Goal: Task Accomplishment & Management: Manage account settings

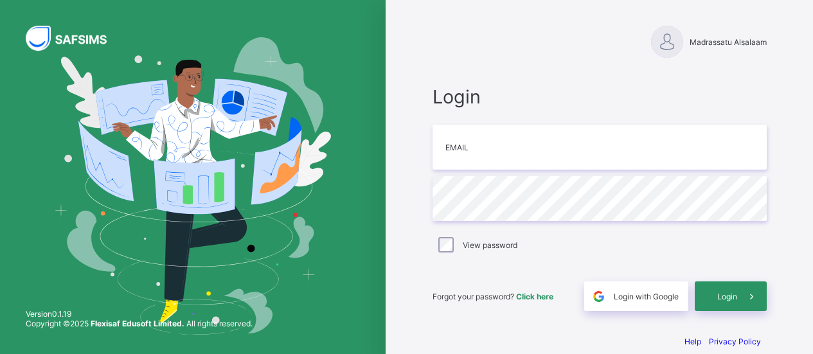
scroll to position [17, 0]
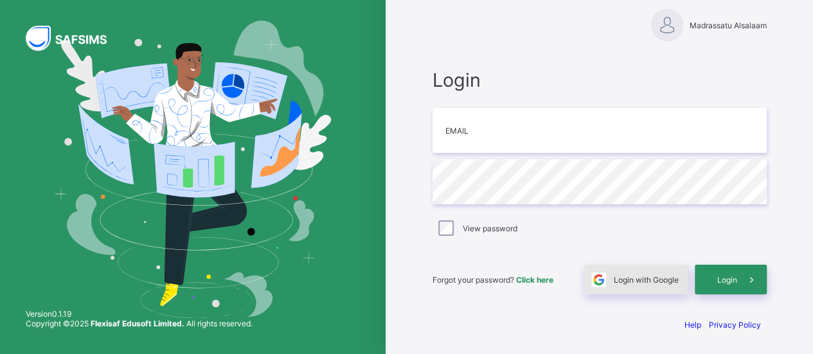
click at [647, 276] on span "Login with Google" at bounding box center [646, 280] width 65 height 10
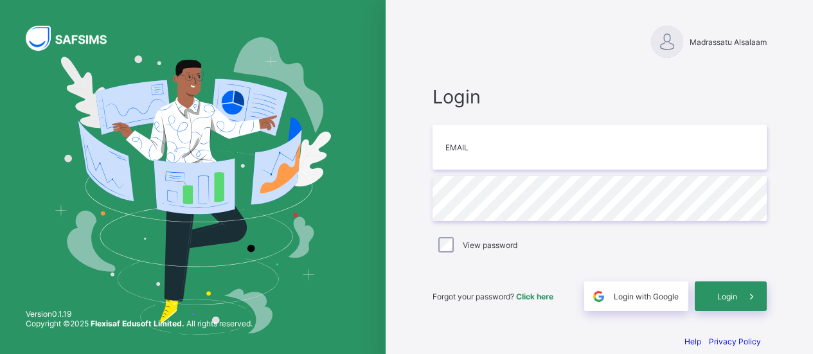
scroll to position [17, 0]
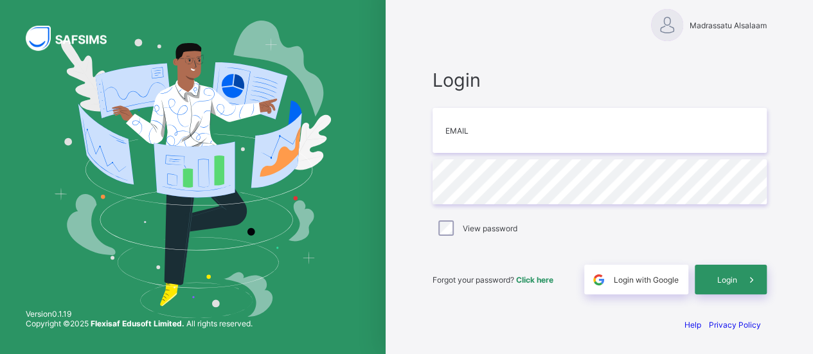
click at [541, 277] on span "Click here" at bounding box center [534, 280] width 37 height 10
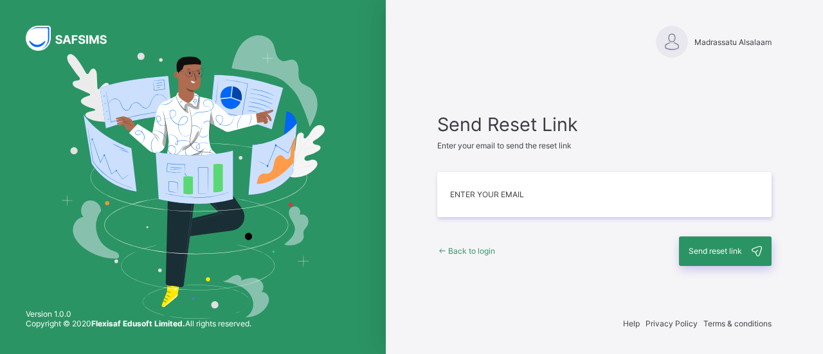
click at [730, 43] on span "Madrassatu Alsalaam" at bounding box center [732, 42] width 77 height 10
click at [661, 49] on img at bounding box center [672, 42] width 32 height 32
click at [61, 38] on img at bounding box center [74, 38] width 96 height 25
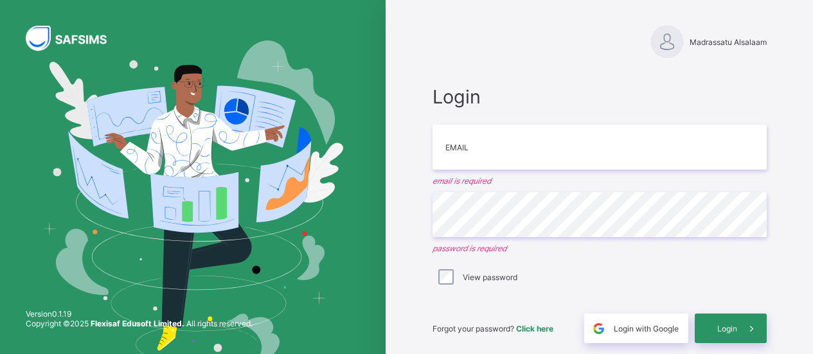
scroll to position [48, 0]
